Goal: Complete application form: Complete application form

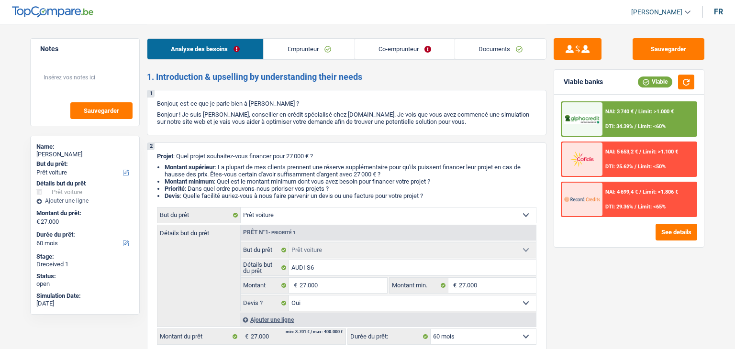
select select "car"
select select "60"
select select "car"
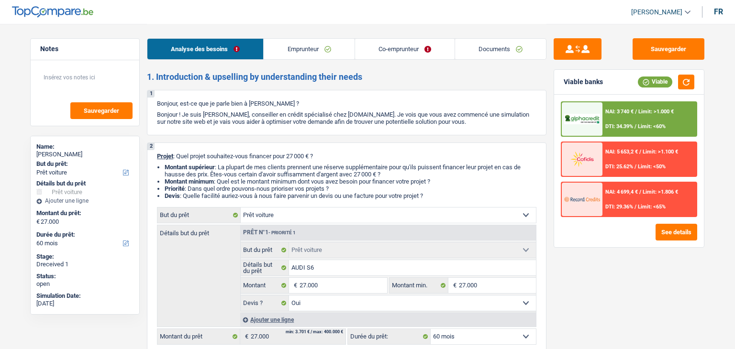
select select "yes"
select select "60"
select select "worker"
select select "privateEmployee"
select select "netSalary"
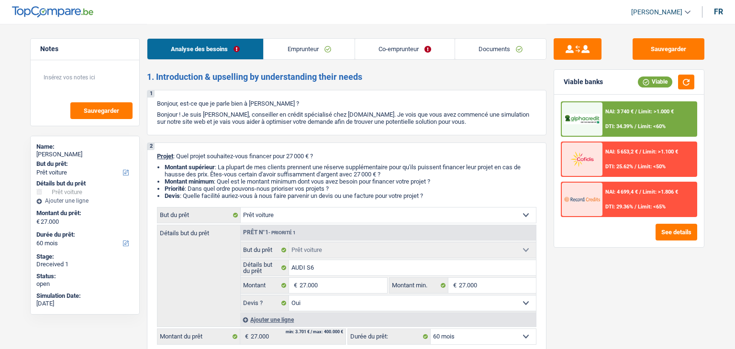
select select "familyAllowances"
select select "netSalary"
select select "mealVouchers"
select select "rents"
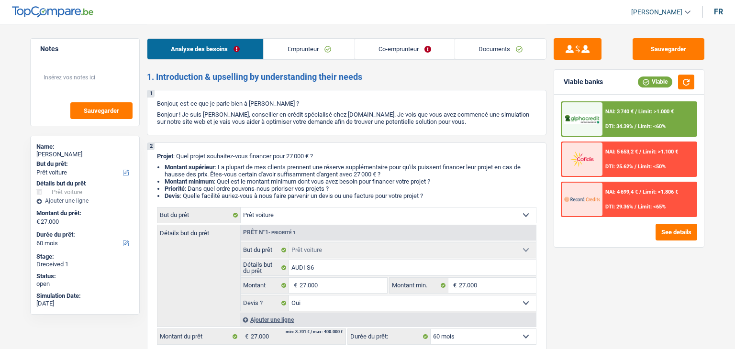
select select "car"
select select "yes"
select select "60"
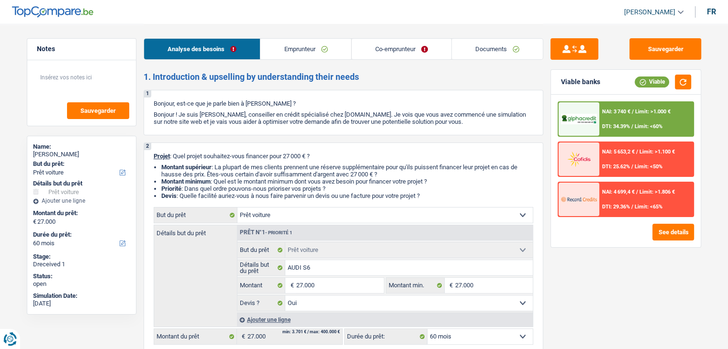
click at [364, 181] on li "Montant minimum : Quel est le montant minimum dont vous avez besoin pour financ…" at bounding box center [347, 181] width 372 height 7
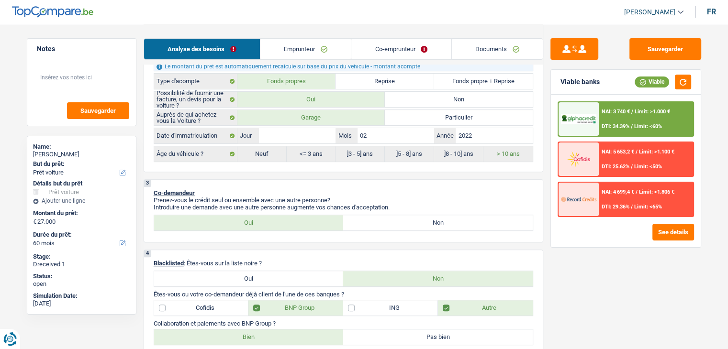
scroll to position [431, 0]
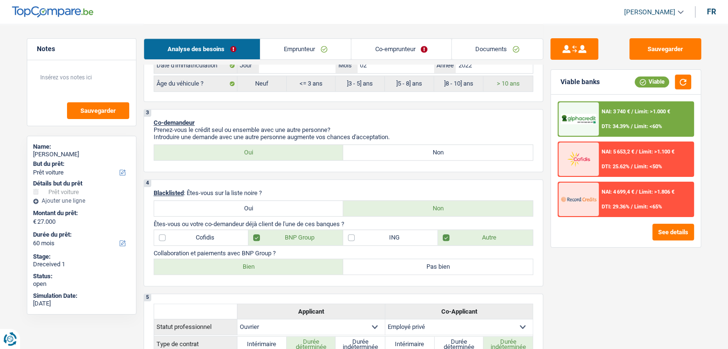
click at [439, 51] on link "Co-emprunteur" at bounding box center [401, 49] width 100 height 21
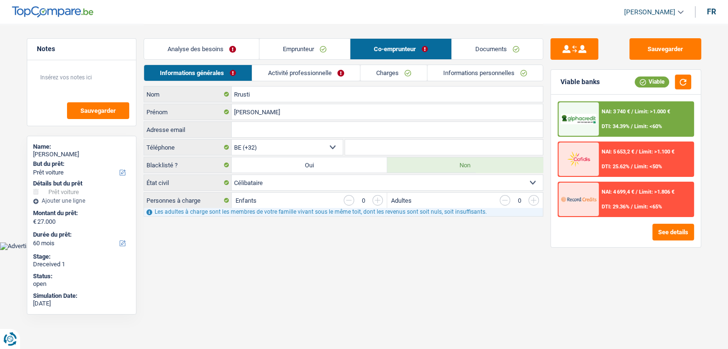
scroll to position [0, 0]
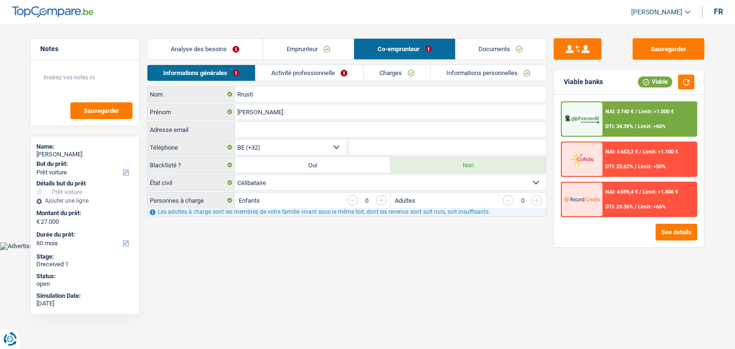
click at [459, 56] on link "Documents" at bounding box center [501, 49] width 91 height 21
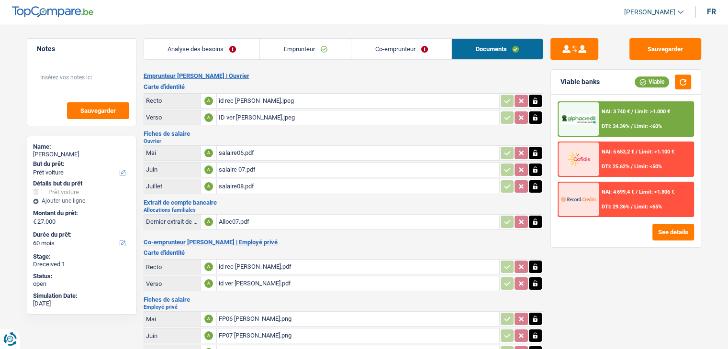
click at [305, 53] on link "Emprunteur" at bounding box center [305, 49] width 91 height 21
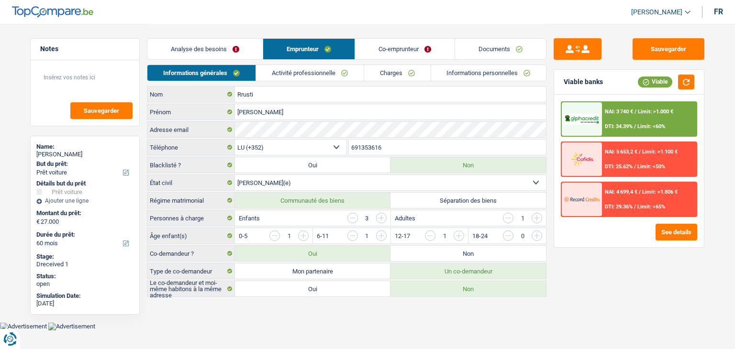
click at [308, 73] on link "Activité professionnelle" at bounding box center [310, 73] width 108 height 16
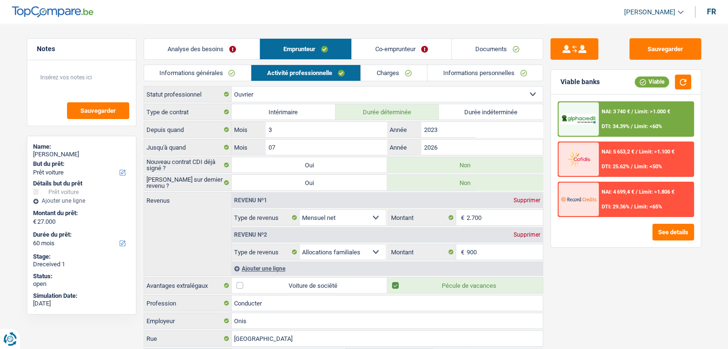
click at [378, 76] on link "Charges" at bounding box center [394, 73] width 67 height 16
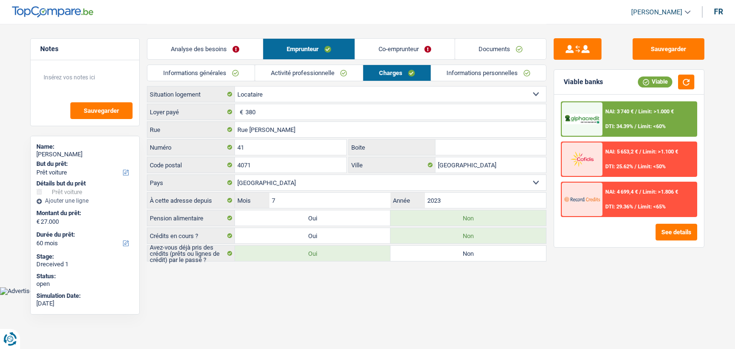
click at [337, 77] on link "Activité professionnelle" at bounding box center [309, 73] width 108 height 16
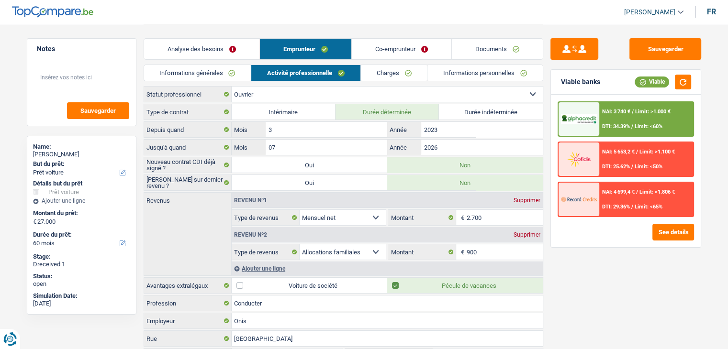
click at [370, 49] on link "Co-emprunteur" at bounding box center [402, 49] width 100 height 21
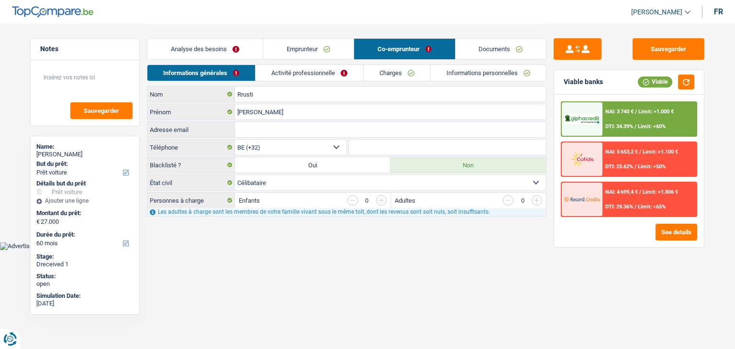
click at [301, 66] on link "Activité professionnelle" at bounding box center [310, 73] width 108 height 16
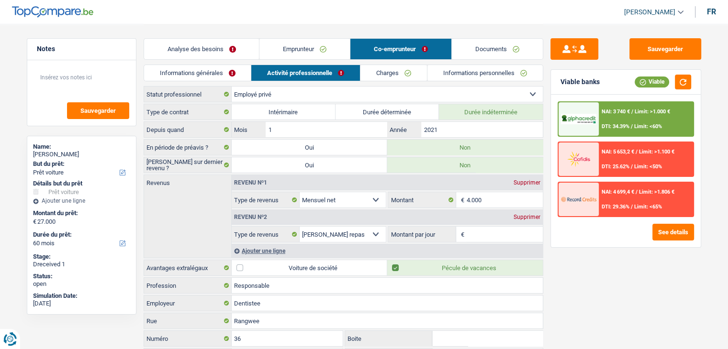
click at [398, 74] on link "Charges" at bounding box center [394, 73] width 67 height 16
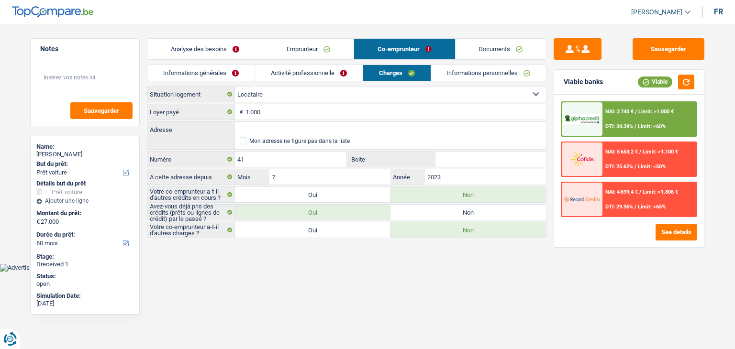
click at [506, 67] on link "Informations personnelles" at bounding box center [488, 73] width 115 height 16
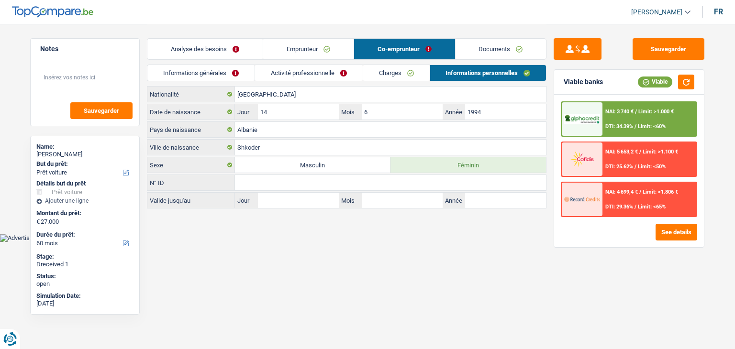
click at [500, 43] on link "Documents" at bounding box center [501, 49] width 91 height 21
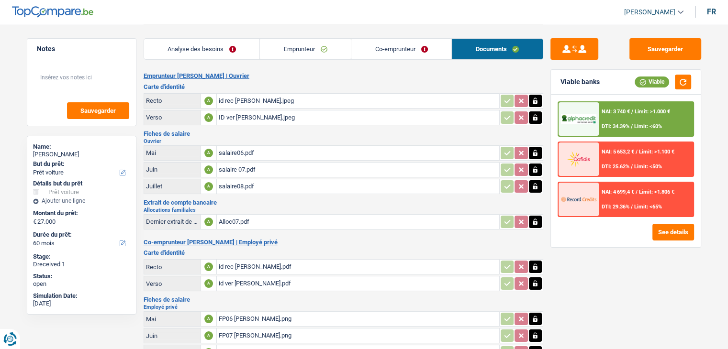
click at [246, 150] on div "salaire06.pdf" at bounding box center [358, 153] width 279 height 14
click at [245, 171] on div "salaire 07.pdf" at bounding box center [358, 170] width 279 height 14
click at [238, 187] on div "salaire08.pdf" at bounding box center [358, 187] width 279 height 14
click at [232, 215] on div "Alloc07.pdf" at bounding box center [358, 222] width 279 height 14
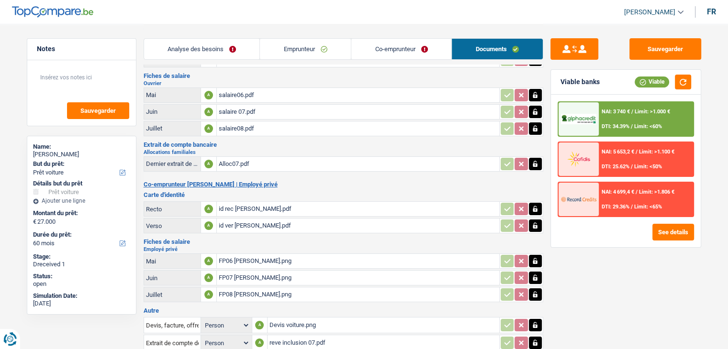
scroll to position [96, 0]
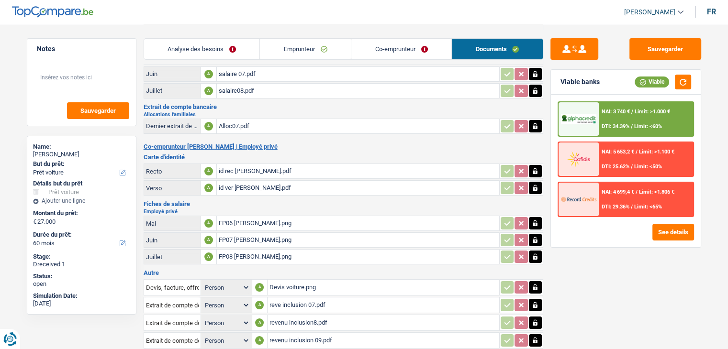
click at [236, 216] on div "FP06 Sara.png" at bounding box center [358, 223] width 279 height 14
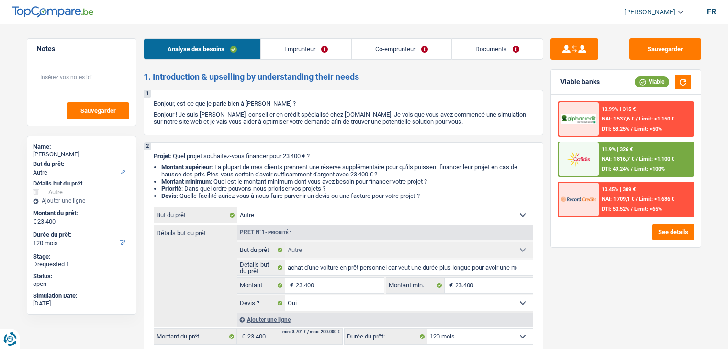
select select "other"
select select "120"
select select "other"
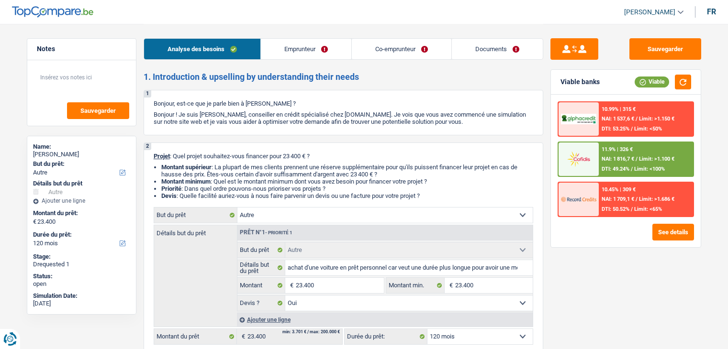
select select "yes"
select select "120"
select select "worker"
select select "unemployed"
select select "netSalary"
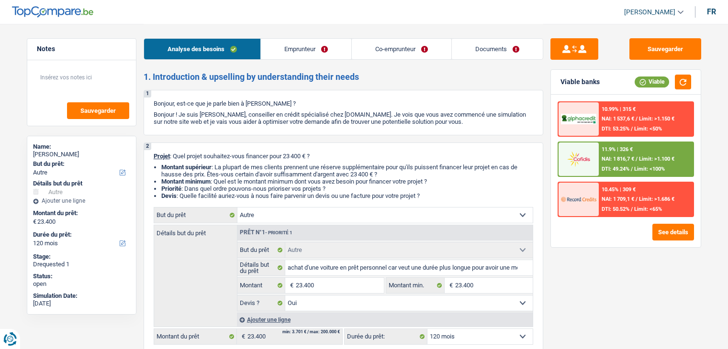
select select "mealVouchers"
select select "familyAllowances"
select select "unemployment"
select select "rents"
select select "personalLoan"
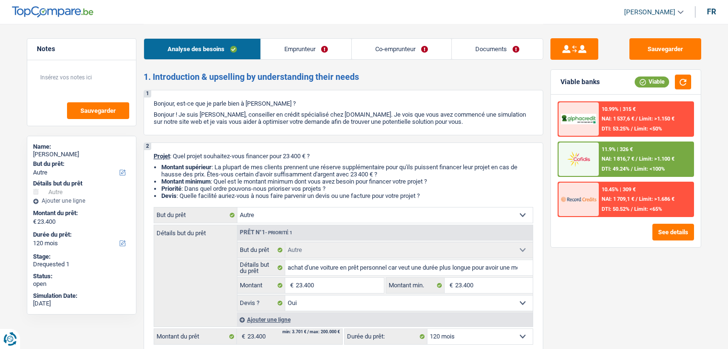
select select "familyEvent"
select select "36"
select select "other"
select select "yes"
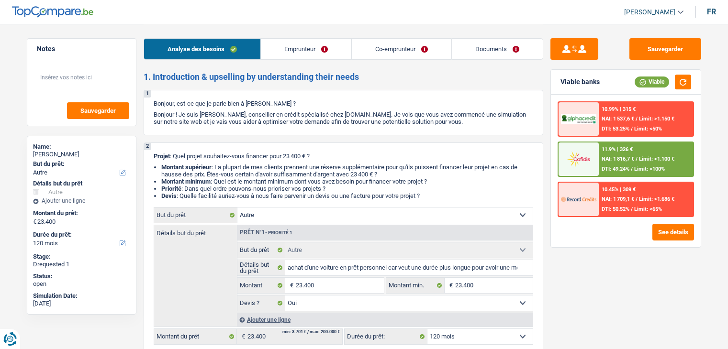
select select "120"
click at [324, 52] on link "Emprunteur" at bounding box center [306, 49] width 90 height 21
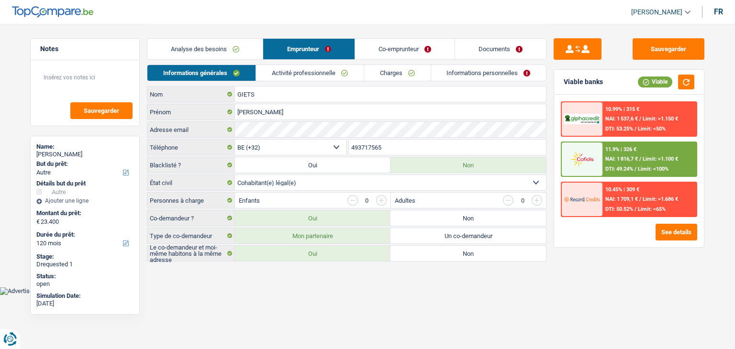
click at [372, 54] on link "Co-emprunteur" at bounding box center [405, 49] width 100 height 21
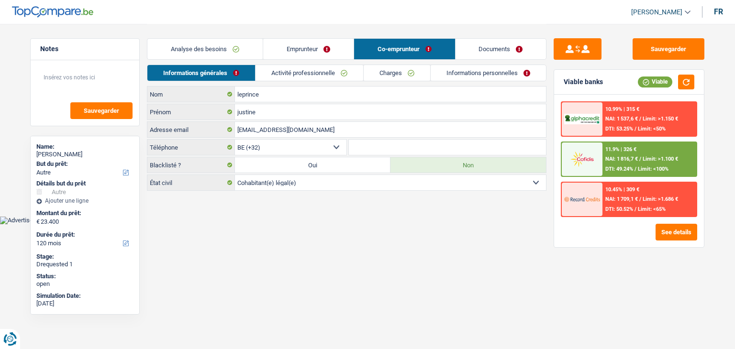
click at [292, 68] on link "Activité professionnelle" at bounding box center [310, 73] width 108 height 16
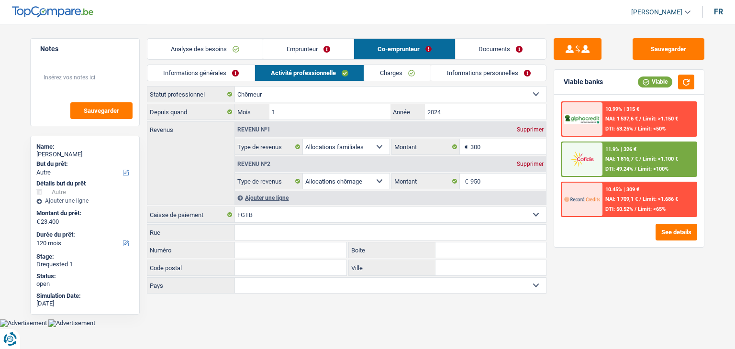
click at [362, 77] on link "Activité professionnelle" at bounding box center [309, 73] width 109 height 16
click at [389, 78] on link "Charges" at bounding box center [397, 73] width 67 height 16
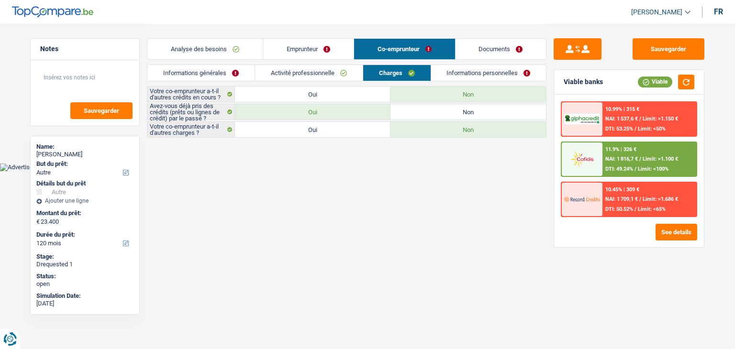
click at [454, 76] on link "Informations personnelles" at bounding box center [488, 73] width 115 height 16
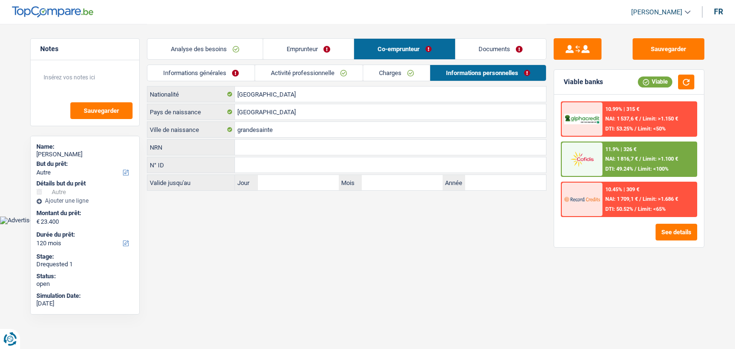
click at [480, 50] on link "Documents" at bounding box center [501, 49] width 91 height 21
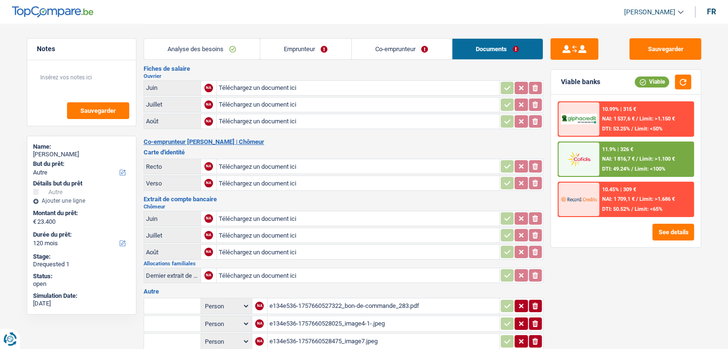
scroll to position [192, 0]
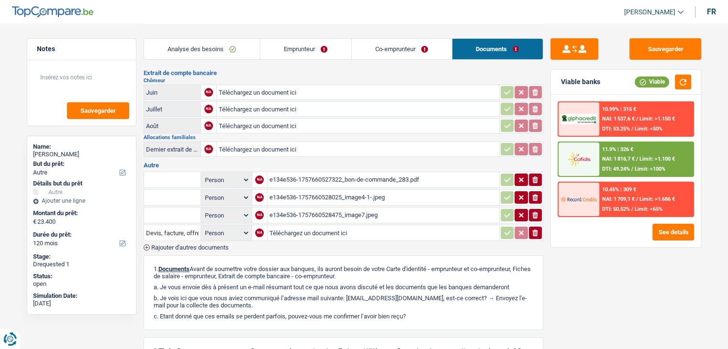
click at [301, 173] on div "e134e536-1757660527322_bon-de-commande_283.pdf" at bounding box center [384, 180] width 228 height 14
click at [333, 191] on div "e134e536-1757660528025_image4-1-.jpeg" at bounding box center [384, 198] width 228 height 14
click at [339, 211] on div "e134e536-1757660528475_image7.jpeg" at bounding box center [384, 215] width 228 height 14
click at [379, 194] on div "e134e536-1757660528025_image4-1-.jpeg" at bounding box center [384, 198] width 228 height 14
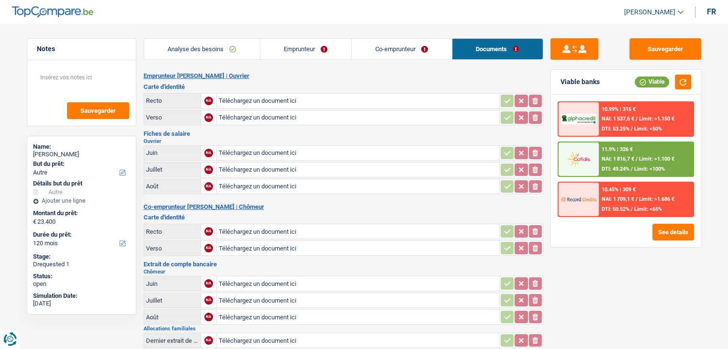
click at [384, 52] on link "Co-emprunteur" at bounding box center [402, 49] width 100 height 21
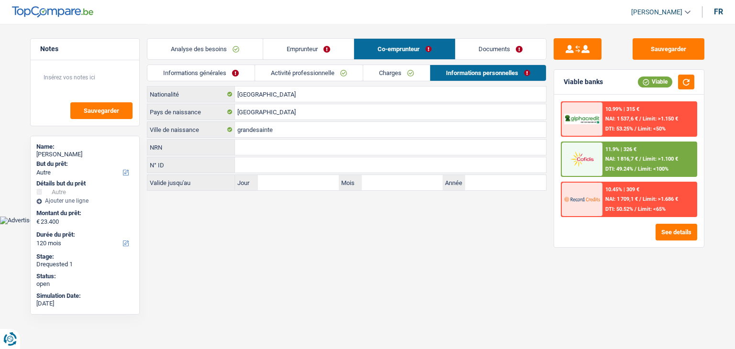
click at [309, 76] on link "Activité professionnelle" at bounding box center [309, 73] width 108 height 16
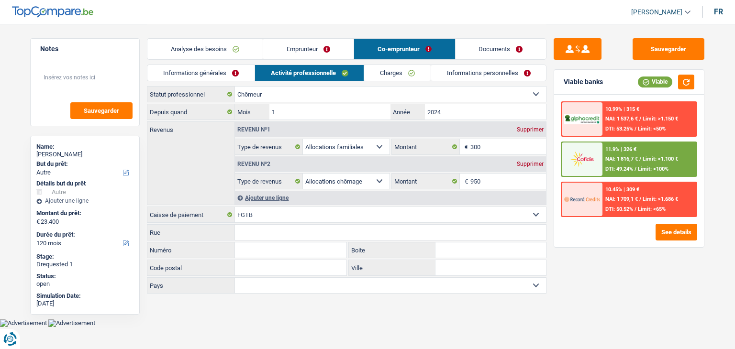
click at [477, 77] on link "Informations personnelles" at bounding box center [488, 73] width 115 height 16
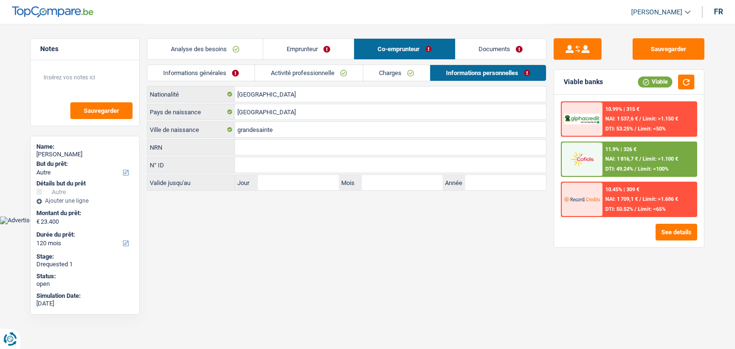
click at [477, 62] on div "Analyse des besoins Emprunteur Co-emprunteur Documents" at bounding box center [347, 44] width 400 height 41
click at [476, 56] on link "Documents" at bounding box center [501, 49] width 91 height 21
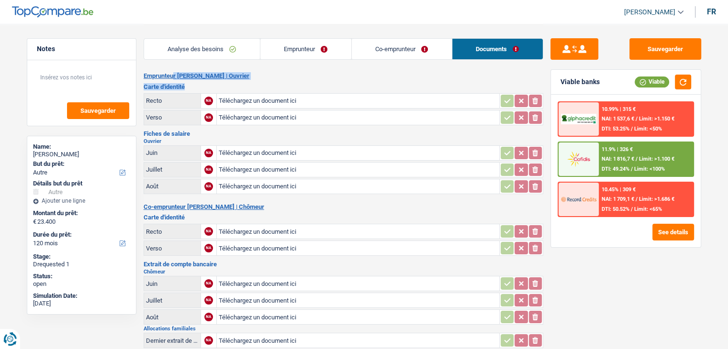
drag, startPoint x: 187, startPoint y: 88, endPoint x: 145, endPoint y: 73, distance: 44.7
click at [145, 73] on div "Emprunteur CYRIL GIETS | Ouvrier Carte d'identité Recto NA Téléchargez un docum…" at bounding box center [344, 350] width 400 height 557
click at [149, 68] on div "Analyse des besoins Emprunteur Co-emprunteur Documents 1. Introduction & upsell…" at bounding box center [344, 327] width 400 height 606
click at [362, 48] on link "Co-emprunteur" at bounding box center [402, 49] width 100 height 21
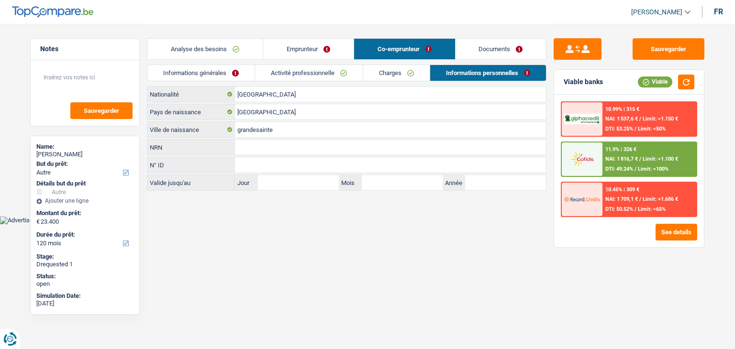
click at [329, 45] on link "Emprunteur" at bounding box center [308, 49] width 90 height 21
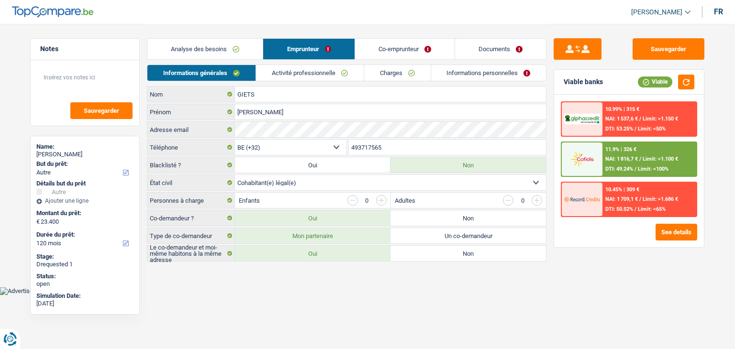
click at [225, 59] on link "Analyse des besoins" at bounding box center [204, 49] width 115 height 21
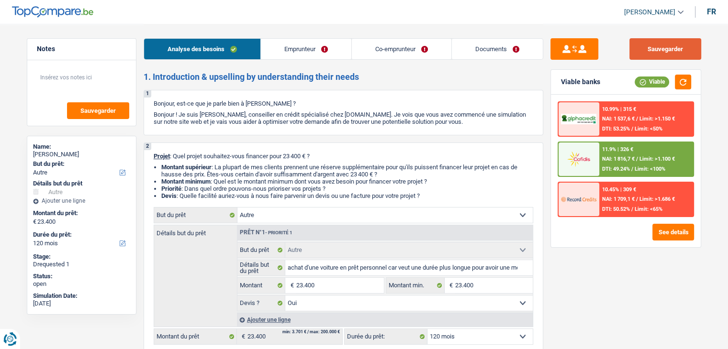
click at [671, 53] on button "Sauvegarder" at bounding box center [666, 49] width 72 height 22
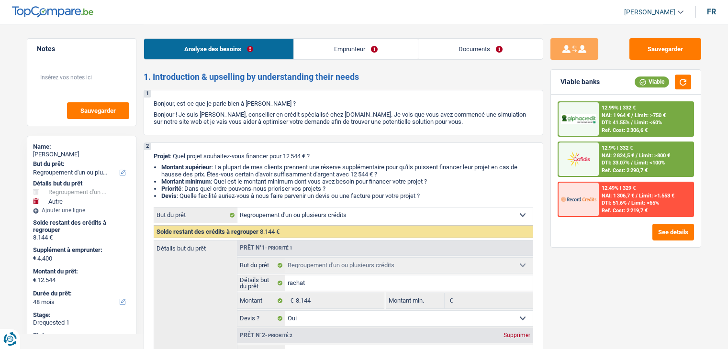
select select "refinancing"
select select "other"
select select "48"
select select "refinancing"
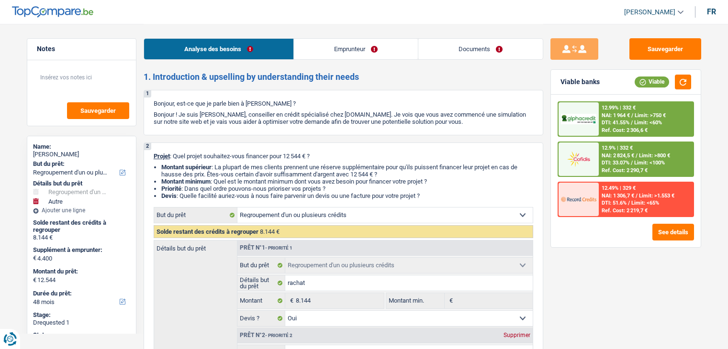
select select "refinancing"
select select "yes"
select select "other"
select select "not_answered"
select select "48"
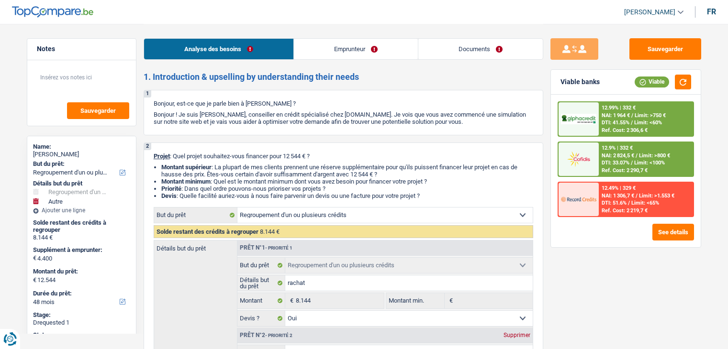
select select "worker"
select select "familyAllowances"
select select "netSalary"
select select "rents"
select select "personalLoan"
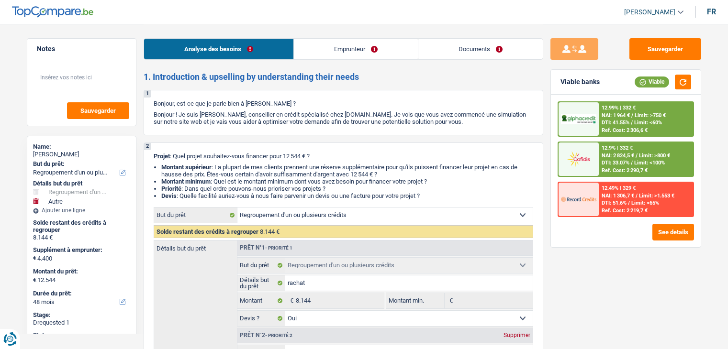
select select "homeFurnishingOrRelocation"
select select "60"
select select "personalLoan"
select select "other"
select select "30"
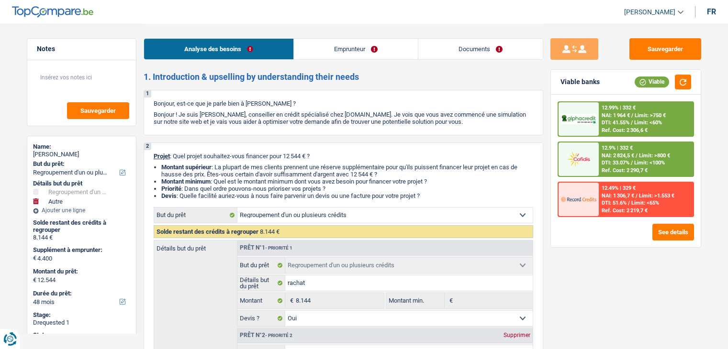
select select "refinancing"
select select "yes"
select select "other"
select select "not_answered"
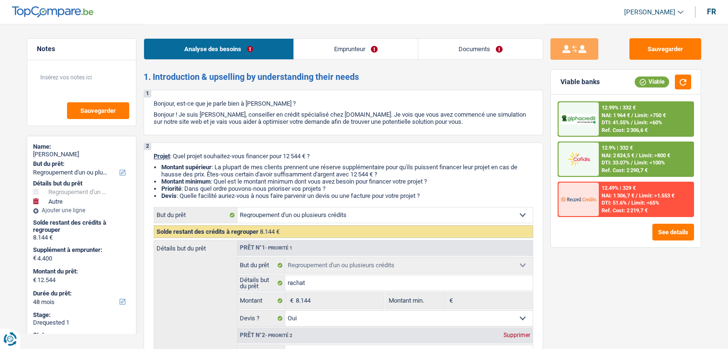
select select "48"
click at [332, 37] on div "Analyse des besoins Emprunteur Documents" at bounding box center [344, 44] width 400 height 41
click at [336, 51] on link "Emprunteur" at bounding box center [356, 49] width 124 height 21
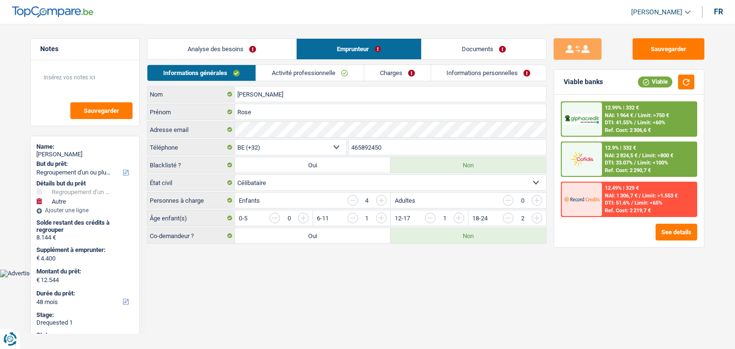
click at [472, 58] on link "Documents" at bounding box center [484, 49] width 124 height 21
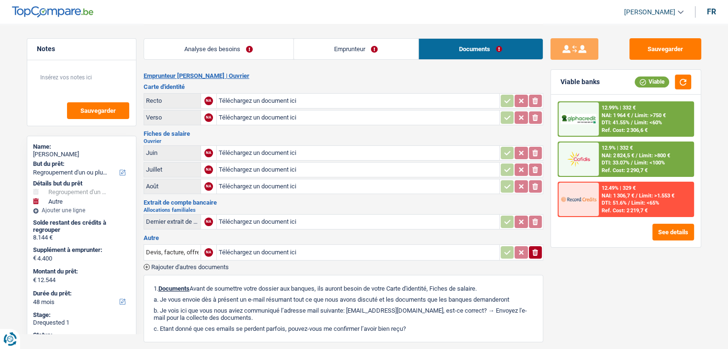
click at [345, 58] on link "Emprunteur" at bounding box center [356, 49] width 124 height 21
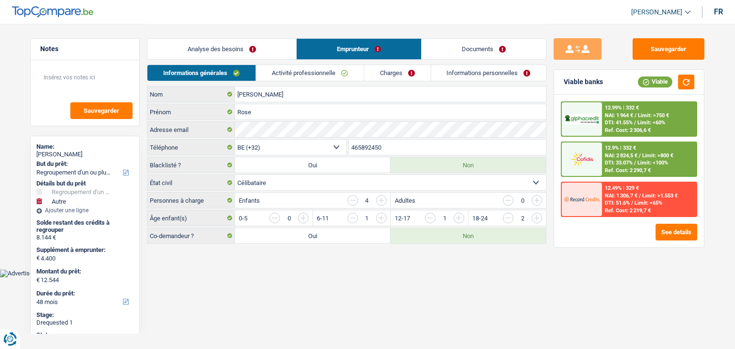
click at [245, 41] on link "Analyse des besoins" at bounding box center [221, 49] width 149 height 21
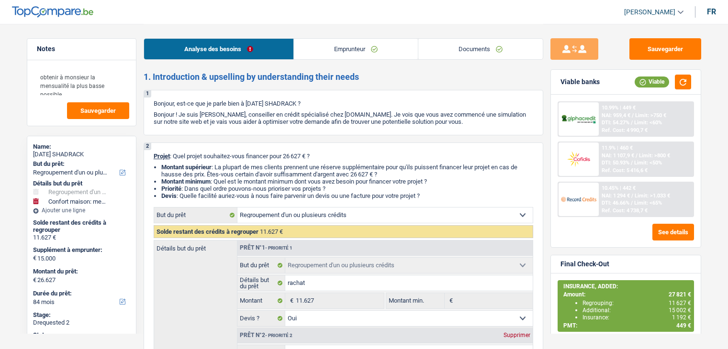
select select "refinancing"
select select "household"
select select "84"
select select "refinancing"
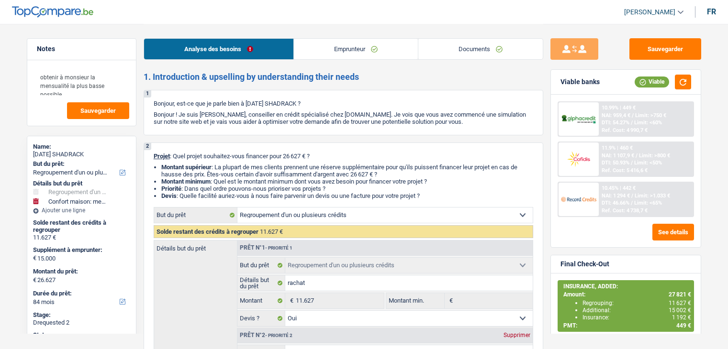
select select "refinancing"
select select "yes"
select select "household"
select select "not_answered"
select select "84"
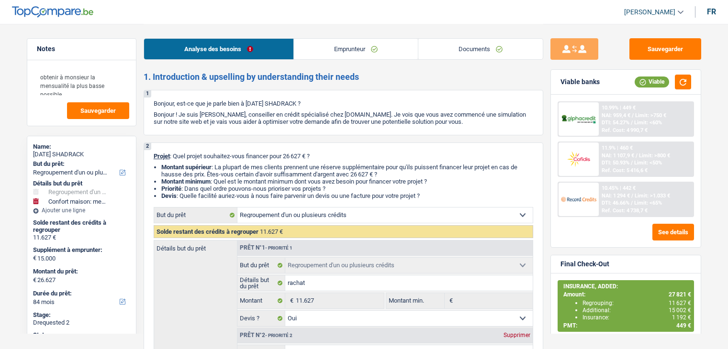
select select "worker"
select select "netSalary"
select select "mealVouchers"
select select "rents"
select select "personalLoan"
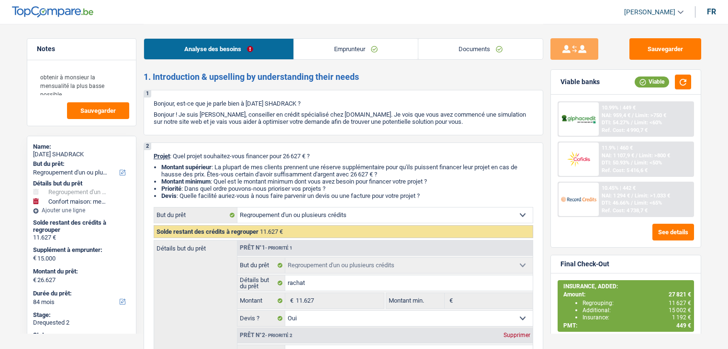
select select "homeFurnishingOrRelocation"
select select "42"
select select "personalLoan"
select select "homeFurnishingOrRelocation"
select select "60"
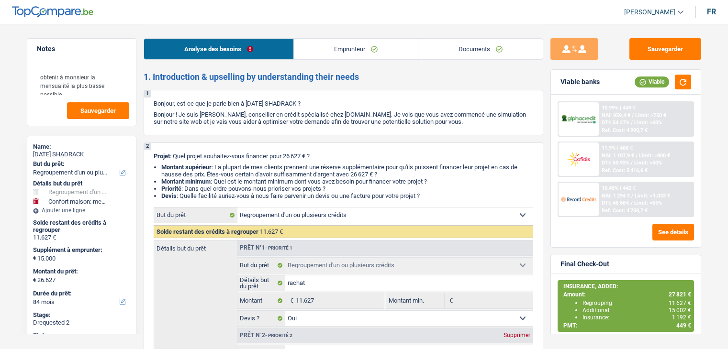
select select "refinancing"
select select "yes"
select select "household"
select select "not_answered"
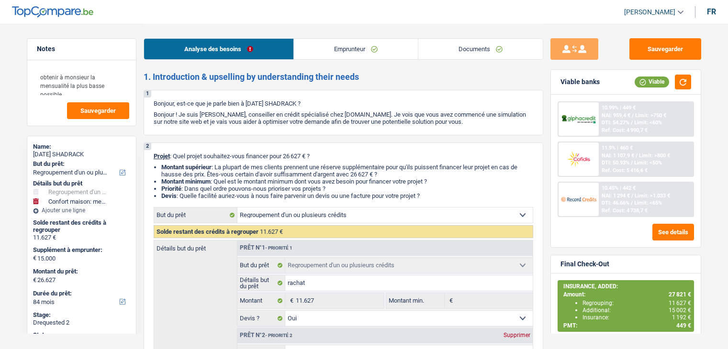
select select "84"
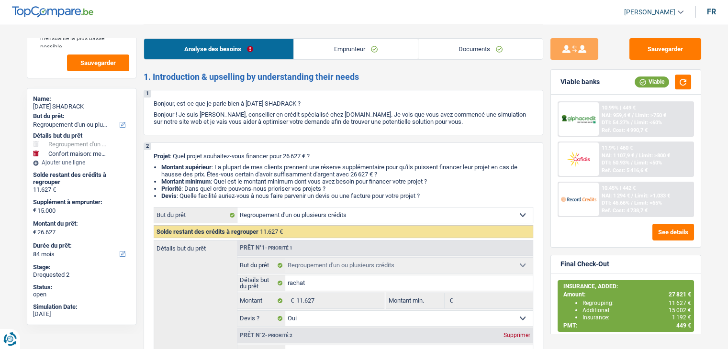
scroll to position [48, 0]
click at [376, 52] on link "Emprunteur" at bounding box center [356, 49] width 124 height 21
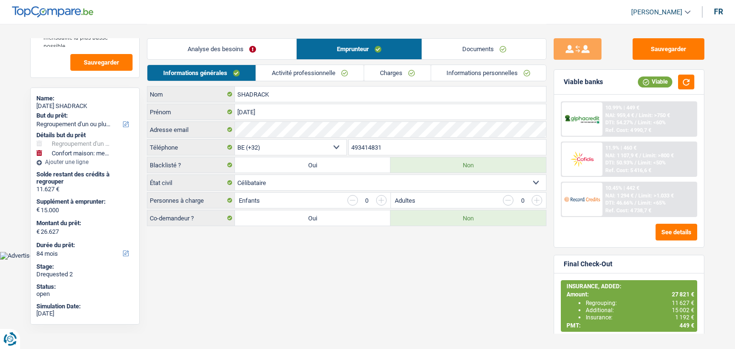
click at [438, 45] on link "Documents" at bounding box center [484, 49] width 124 height 21
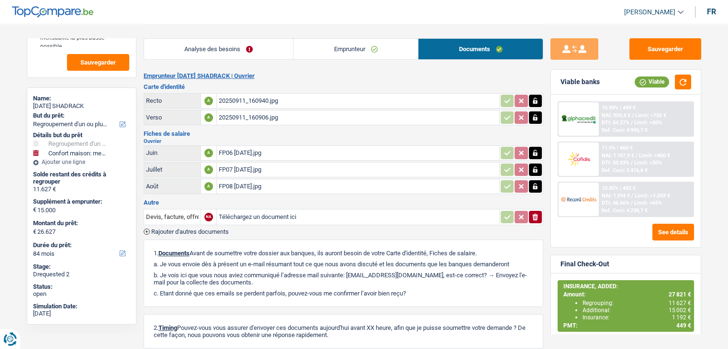
click at [320, 50] on link "Emprunteur" at bounding box center [355, 49] width 124 height 21
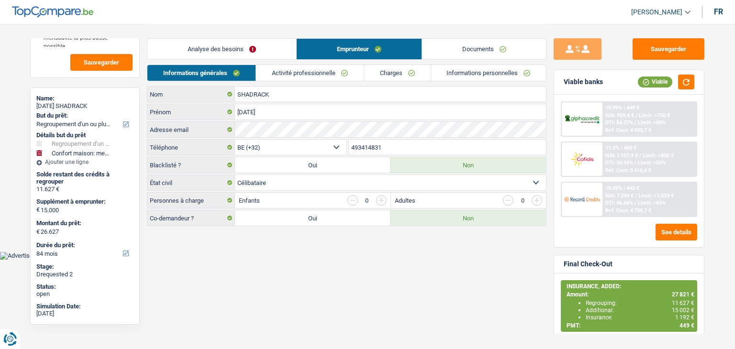
click at [260, 47] on link "Analyse des besoins" at bounding box center [221, 49] width 149 height 21
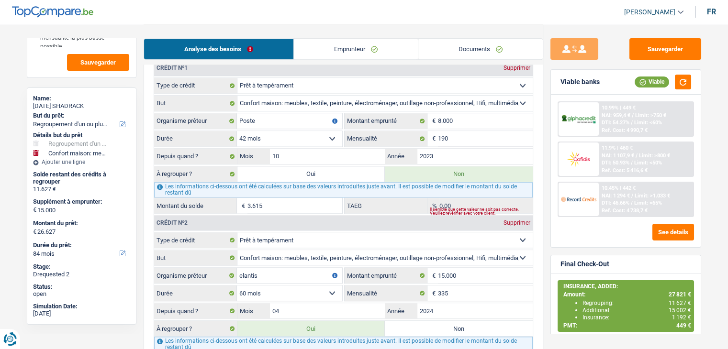
scroll to position [1005, 0]
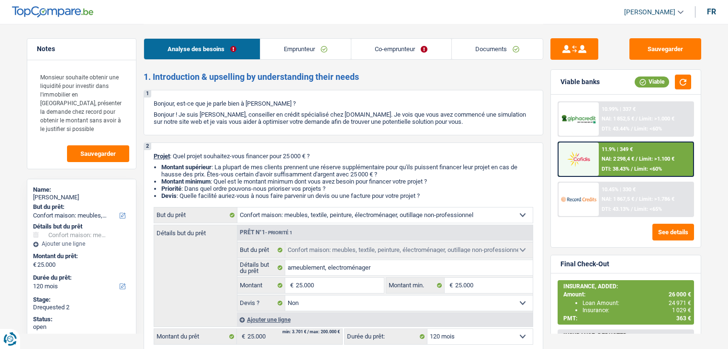
select select "household"
select select "120"
select select "household"
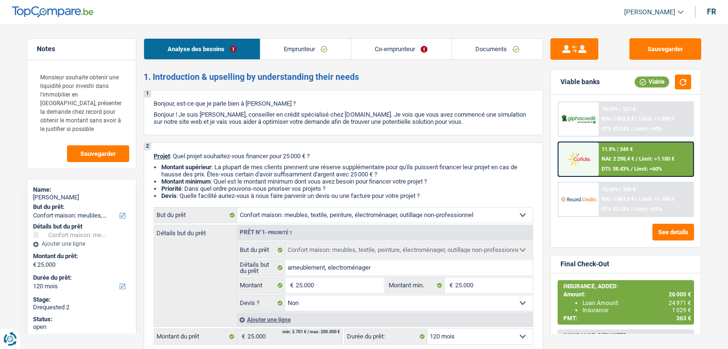
select select "false"
select select "120"
select select "worker"
select select "mutuality"
select select "familyAllowances"
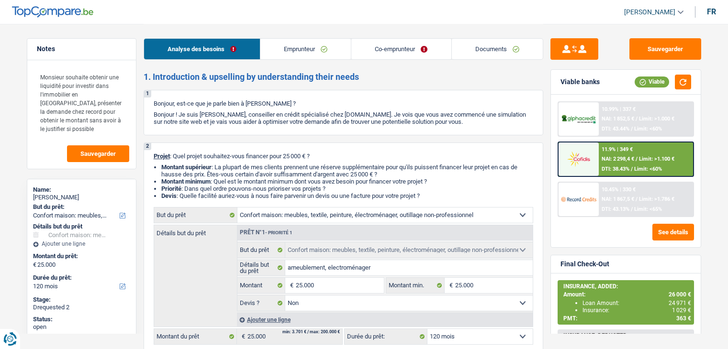
select select "netSalary"
select select "mealVouchers"
select select "mutualityIndemnity"
select select "ownerWithMortgage"
select select "mortgage"
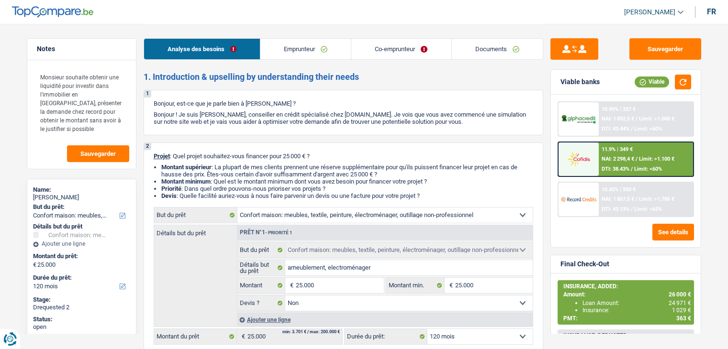
select select "360"
select select "cardOrCredit"
select select "carLoan"
select select "60"
select select "household"
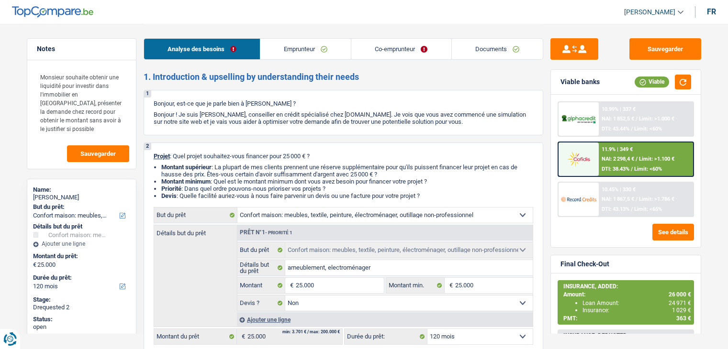
select select "household"
select select "false"
select select "120"
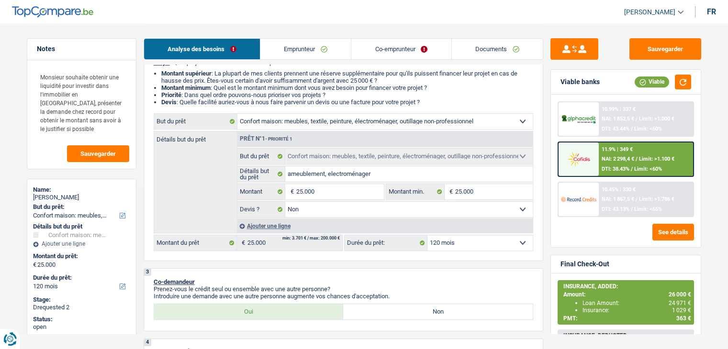
scroll to position [96, 0]
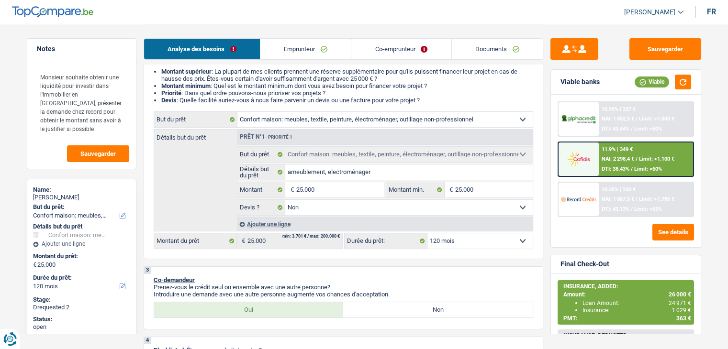
click at [449, 269] on div "3 Co-demandeur Prenez-vous le crédit seul ou ensemble avec une autre personne? …" at bounding box center [344, 298] width 400 height 63
click at [612, 157] on span "NAI: 2 298,4 €" at bounding box center [618, 159] width 33 height 6
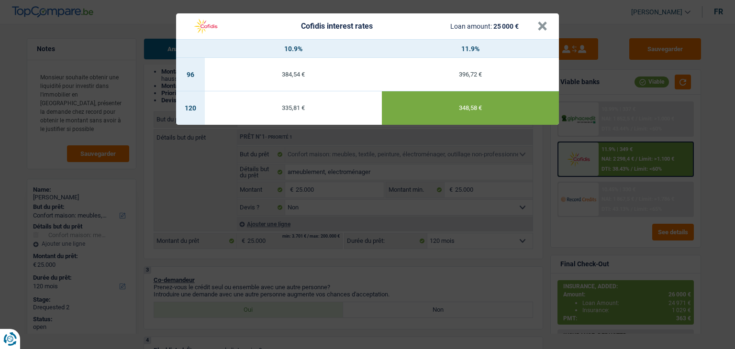
click at [439, 269] on div "Cofidis interest rates Loan amount: 25 000 € × 10.9% 11.9% 96 384,54 € 396,72 €…" at bounding box center [367, 174] width 735 height 349
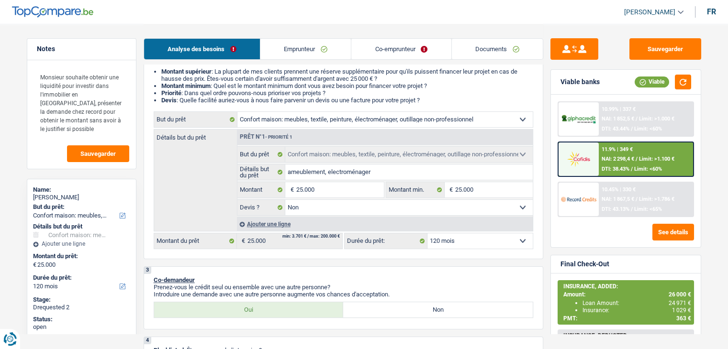
click at [617, 198] on span "NAI: 1 867,5 €" at bounding box center [618, 199] width 33 height 6
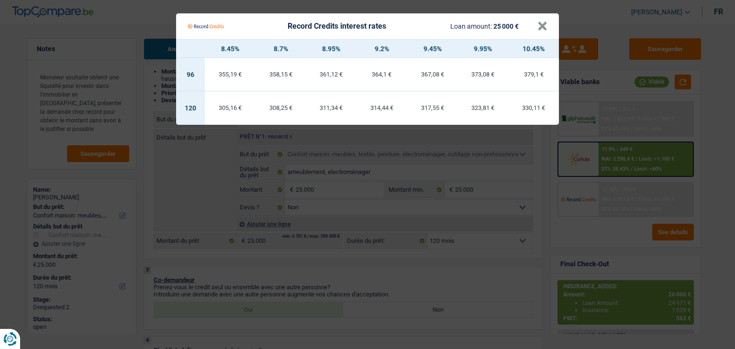
click at [320, 274] on Credits "Record Credits interest rates Loan amount: 25 000 € × 8.45% 8.7% 8.95% 9.2% 9.4…" at bounding box center [367, 174] width 735 height 349
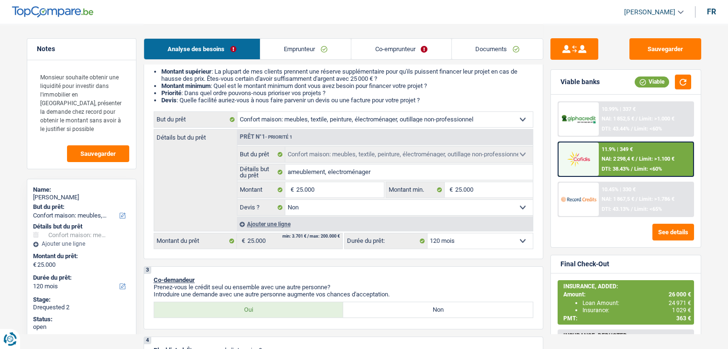
click at [605, 167] on span "DTI: 38.43%" at bounding box center [616, 169] width 28 height 6
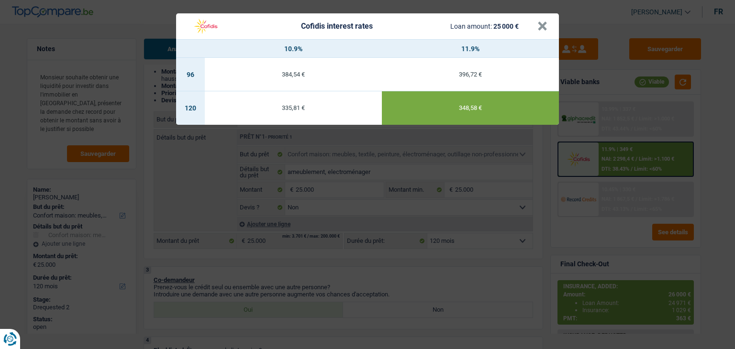
click at [430, 267] on div "Cofidis interest rates Loan amount: 25 000 € × 10.9% 11.9% 96 384,54 € 396,72 €…" at bounding box center [367, 174] width 735 height 349
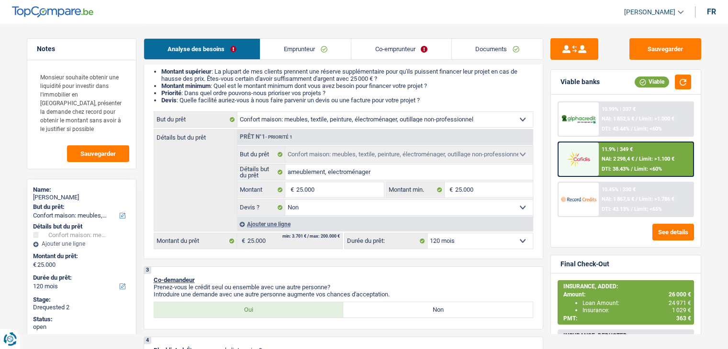
click at [619, 200] on span "NAI: 1 867,5 €" at bounding box center [618, 199] width 33 height 6
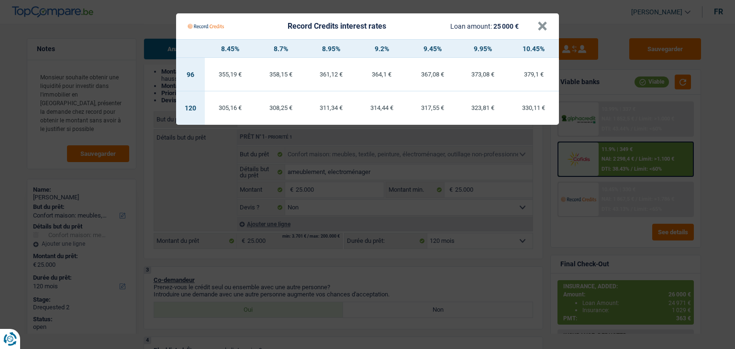
click at [429, 257] on Credits "Record Credits interest rates Loan amount: 25 000 € × 8.45% 8.7% 8.95% 9.2% 9.4…" at bounding box center [367, 174] width 735 height 349
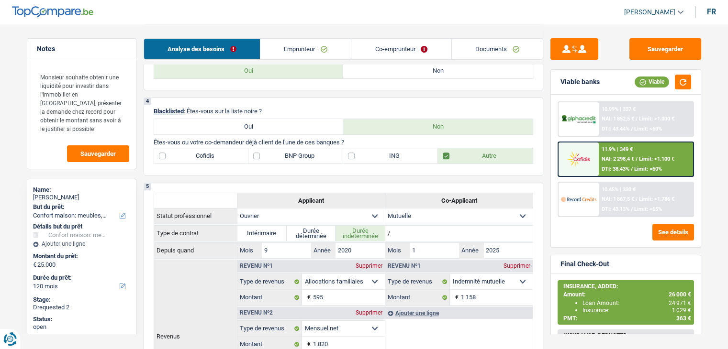
scroll to position [48, 0]
